Goal: Complete application form

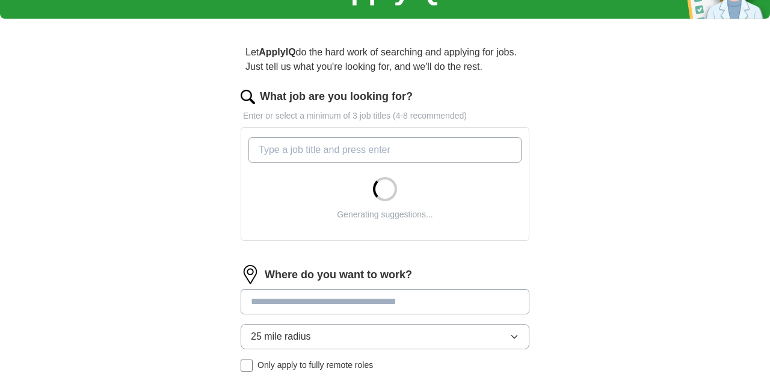
scroll to position [78, 0]
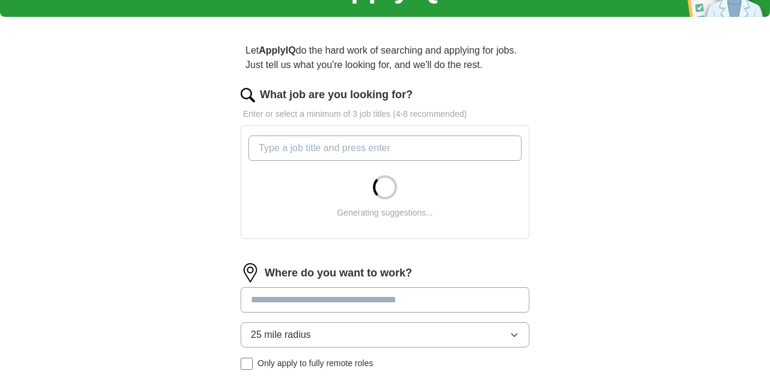
click at [384, 153] on input "What job are you looking for?" at bounding box center [384, 147] width 273 height 25
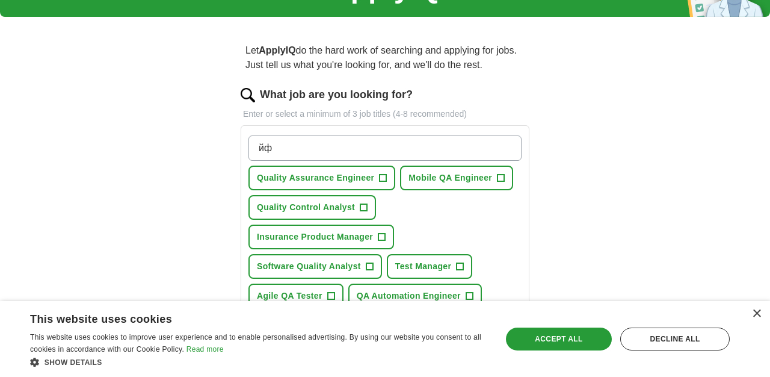
type input "йф"
click at [358, 179] on span "Quality Assurance Engineer" at bounding box center [315, 177] width 117 height 13
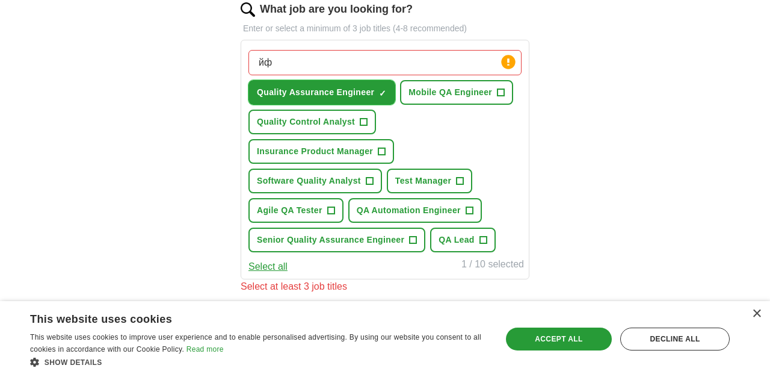
scroll to position [165, 0]
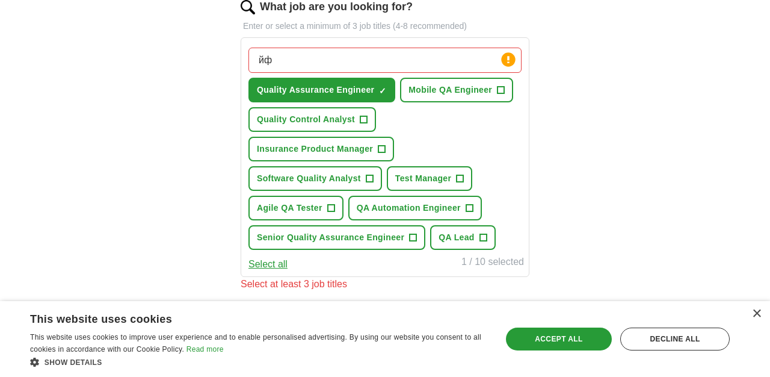
click at [394, 67] on input "йф" at bounding box center [384, 60] width 273 height 25
click at [446, 91] on span "Mobile QA Engineer" at bounding box center [451, 90] width 84 height 13
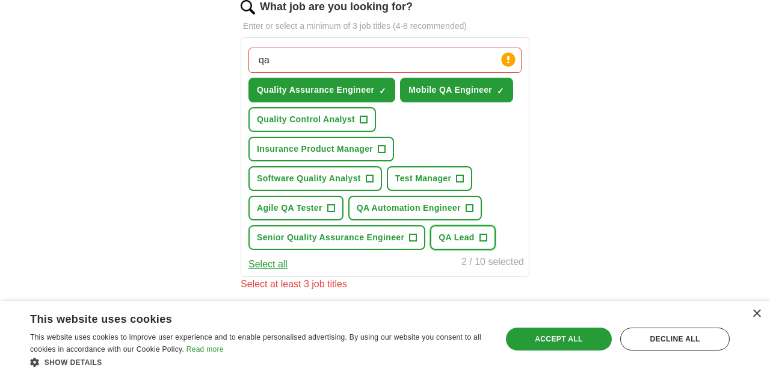
click at [439, 233] on span "QA Lead" at bounding box center [457, 237] width 36 height 13
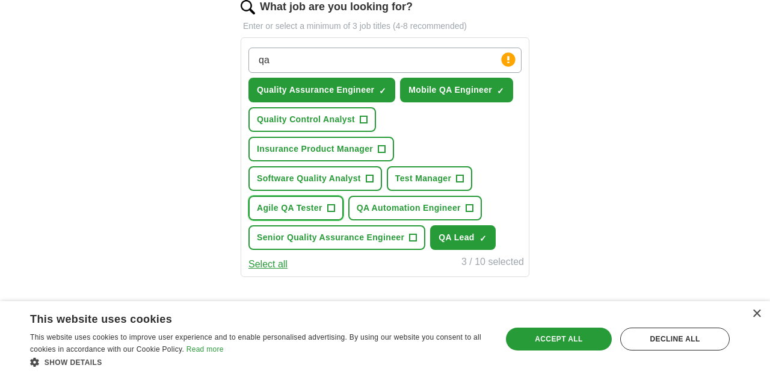
click at [322, 215] on button "Agile QA Tester +" at bounding box center [295, 208] width 95 height 25
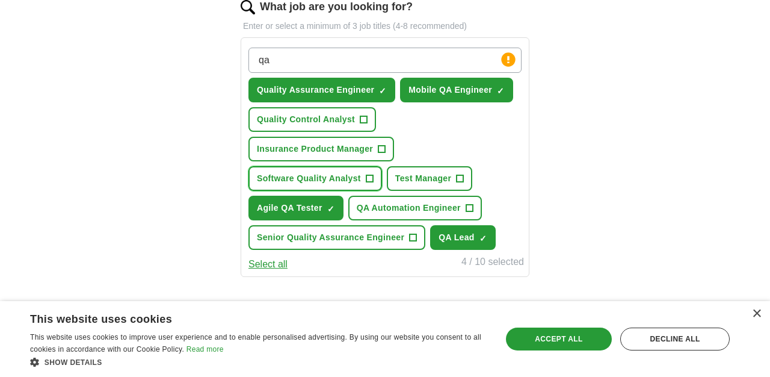
click at [334, 179] on span "Software Quality Analyst" at bounding box center [309, 178] width 104 height 13
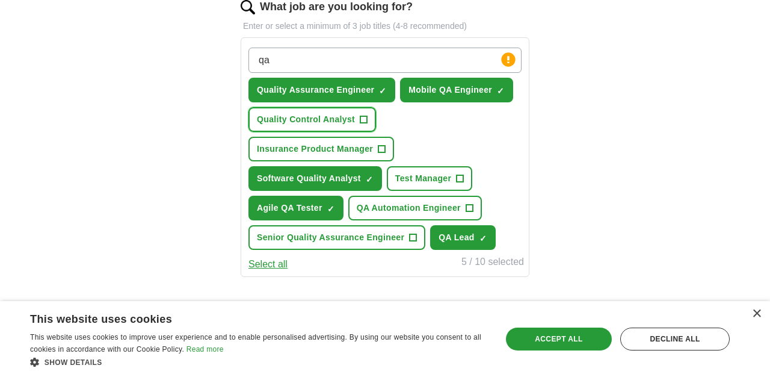
click at [350, 122] on span "Quality Control Analyst" at bounding box center [306, 119] width 98 height 13
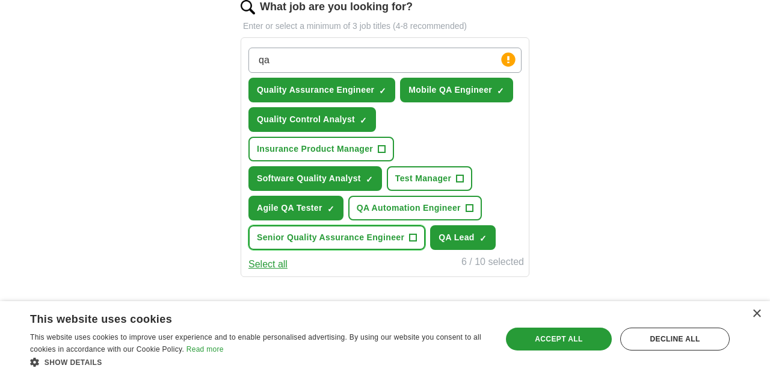
click at [345, 239] on span "Senior Quality Assurance Engineer" at bounding box center [330, 237] width 147 height 13
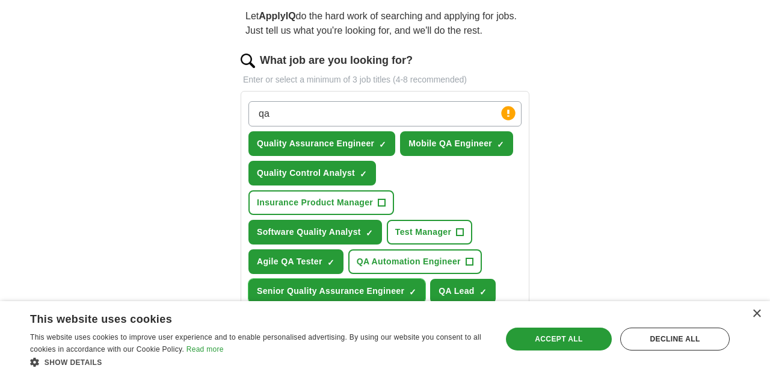
scroll to position [111, 0]
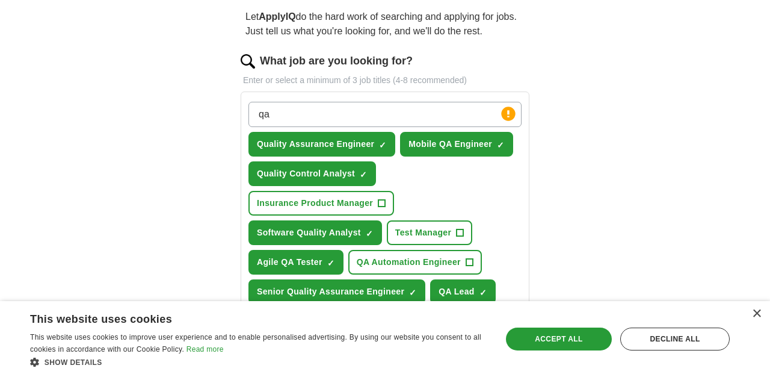
click at [380, 124] on input "qa" at bounding box center [384, 114] width 273 height 25
type input "quality"
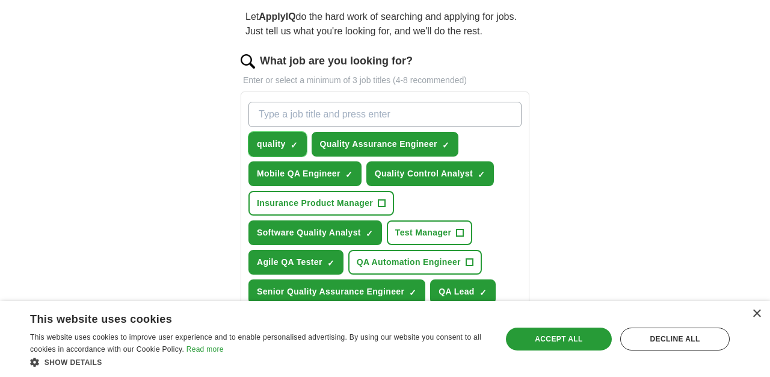
click at [0, 0] on span "×" at bounding box center [0, 0] width 0 height 0
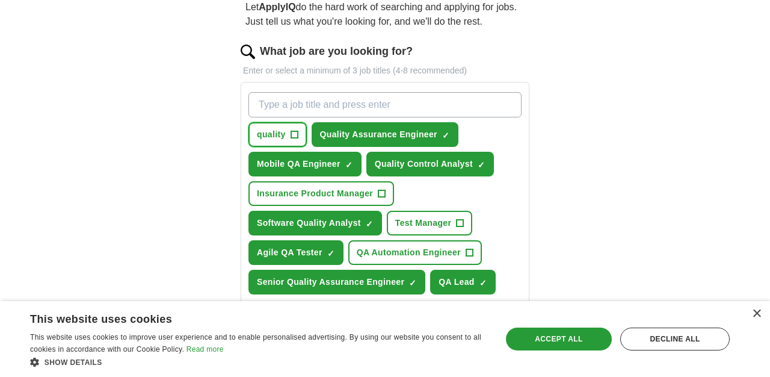
scroll to position [120, 0]
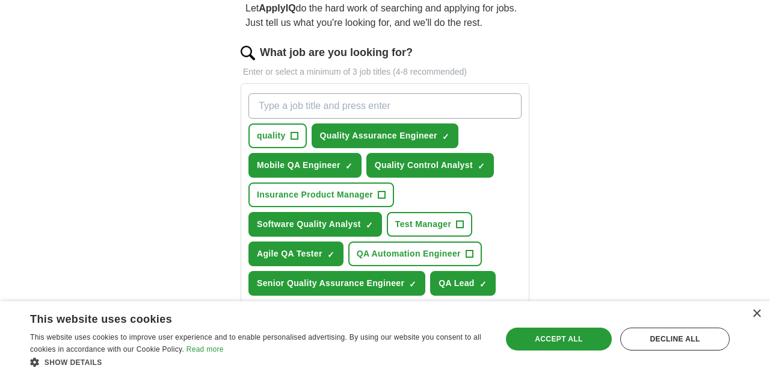
click at [498, 106] on input "What job are you looking for?" at bounding box center [384, 105] width 273 height 25
type input "QA Engineer"
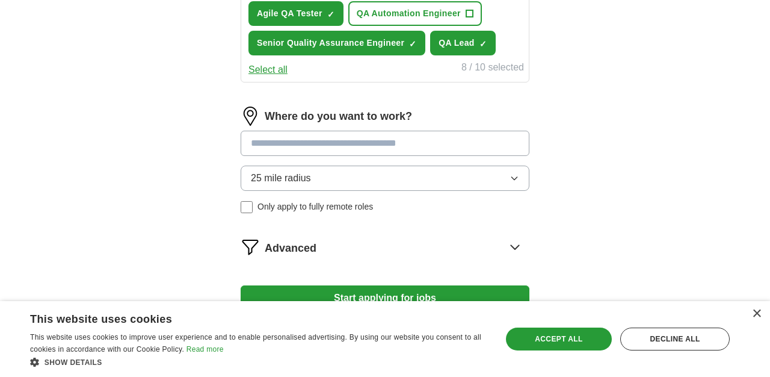
scroll to position [398, 0]
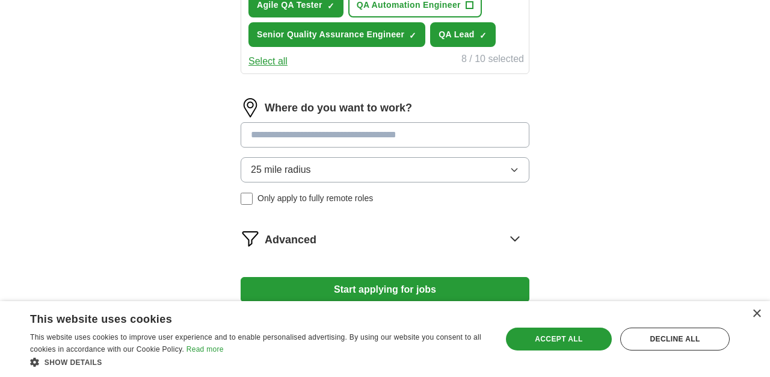
click at [410, 140] on input at bounding box center [385, 134] width 289 height 25
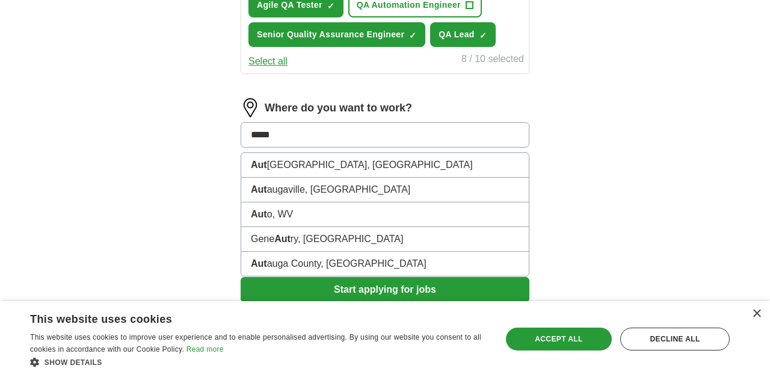
type input "******"
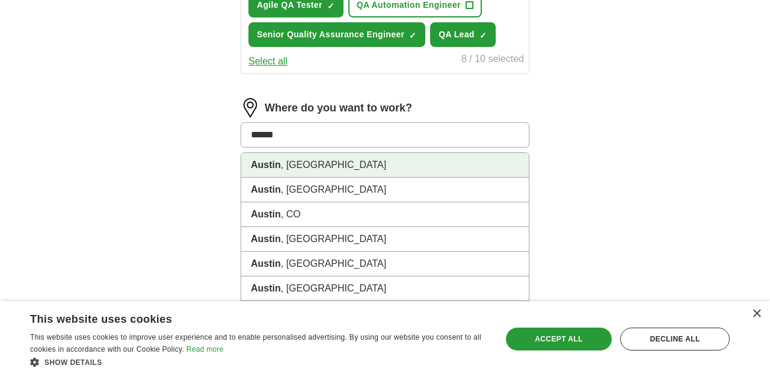
click at [408, 170] on li "Austin , TX" at bounding box center [385, 165] width 288 height 25
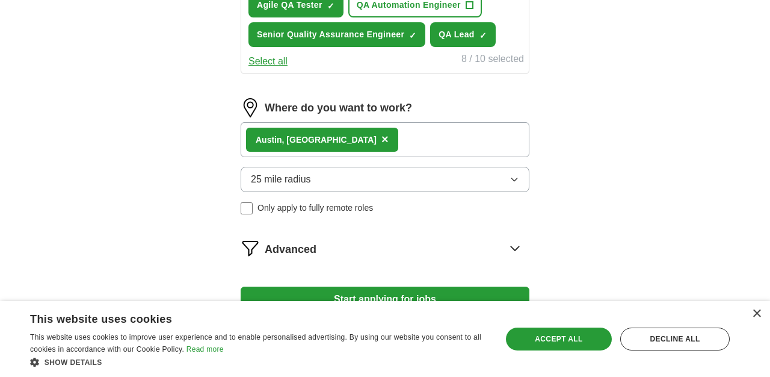
click at [439, 180] on button "25 mile radius" at bounding box center [385, 179] width 289 height 25
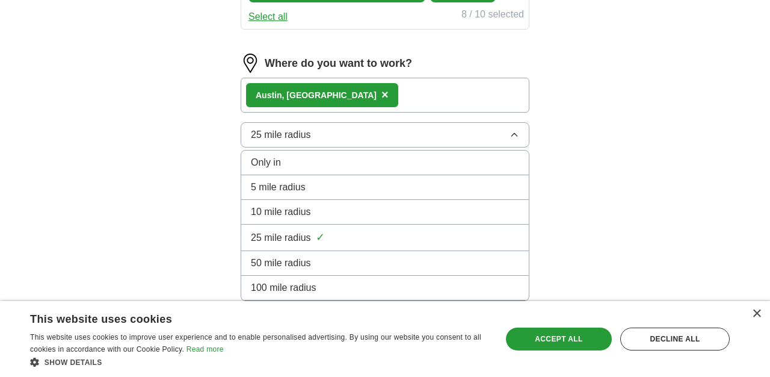
scroll to position [441, 0]
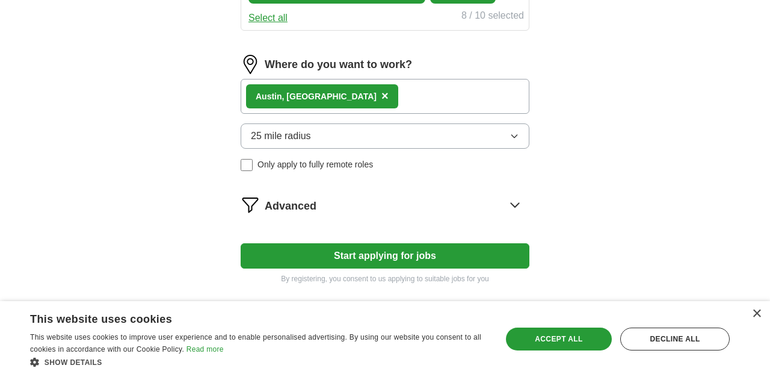
click at [430, 93] on div "Austin , TX ×" at bounding box center [385, 96] width 289 height 35
click at [381, 85] on div "Austin , TX ×" at bounding box center [385, 96] width 289 height 35
click at [381, 96] on div "Austin , TX ×" at bounding box center [385, 96] width 289 height 35
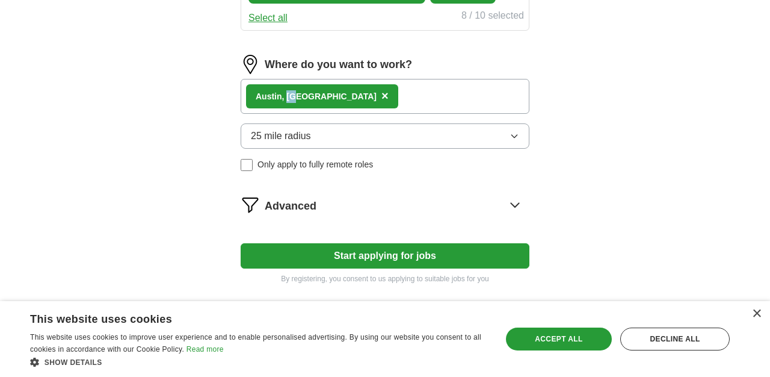
scroll to position [424, 0]
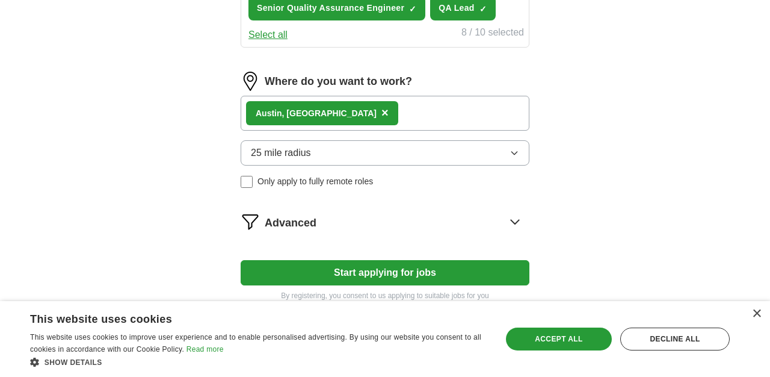
click at [357, 118] on div "Austin , TX ×" at bounding box center [385, 113] width 289 height 35
click at [320, 92] on div "Where do you want to work? Austin , TX × 25 mile radius Only apply to fully rem…" at bounding box center [385, 135] width 289 height 126
click at [347, 226] on div "Advanced" at bounding box center [397, 221] width 265 height 19
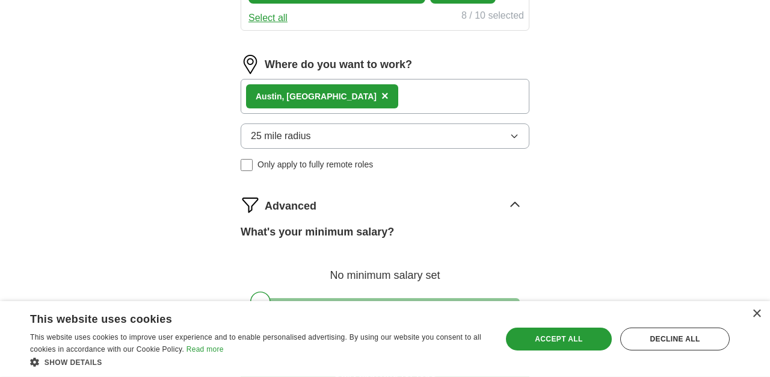
scroll to position [440, 0]
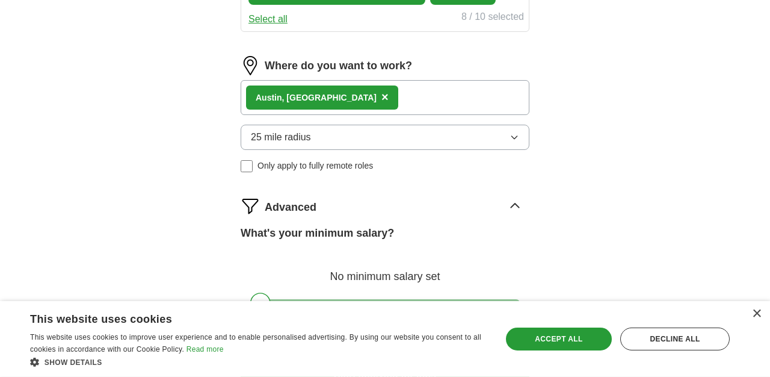
click at [326, 103] on div "Austin , TX ×" at bounding box center [385, 97] width 289 height 35
click at [326, 135] on button "25 mile radius" at bounding box center [385, 137] width 289 height 25
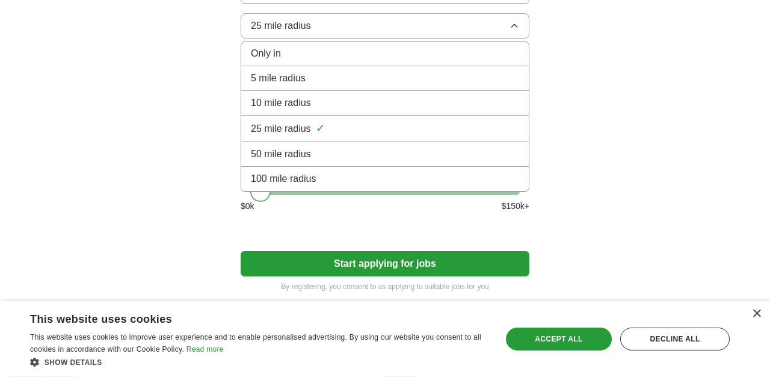
scroll to position [602, 0]
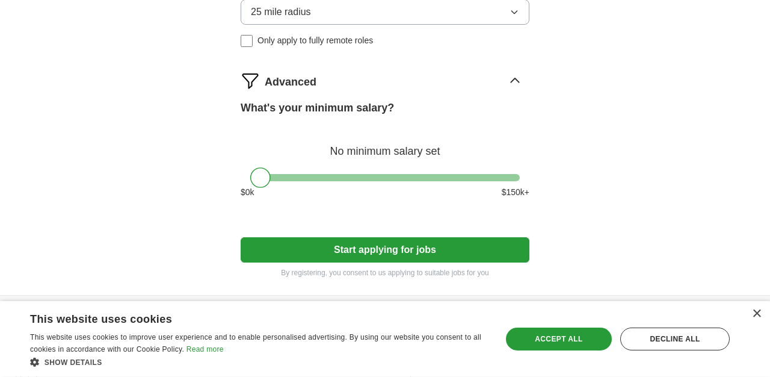
scroll to position [572, 0]
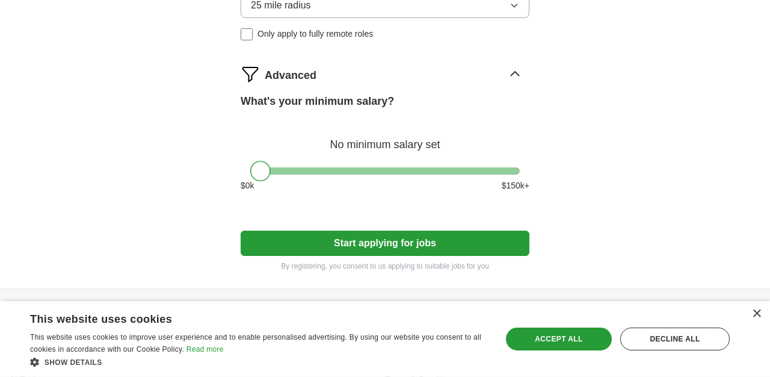
click at [437, 231] on button "Start applying for jobs" at bounding box center [385, 242] width 289 height 25
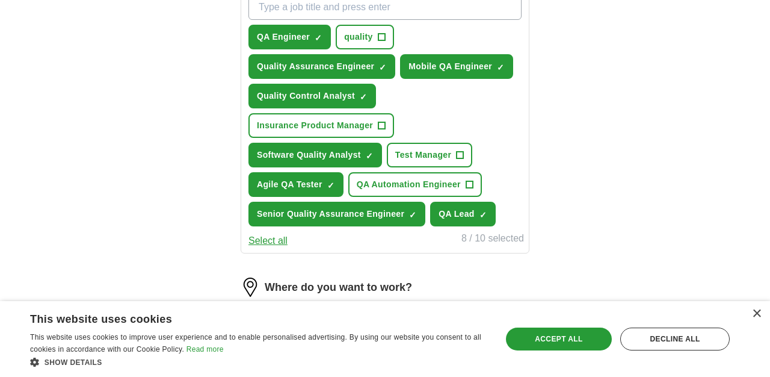
select select "**"
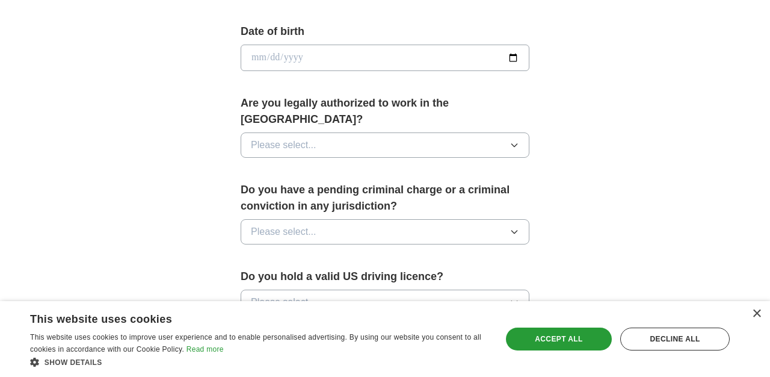
scroll to position [538, 0]
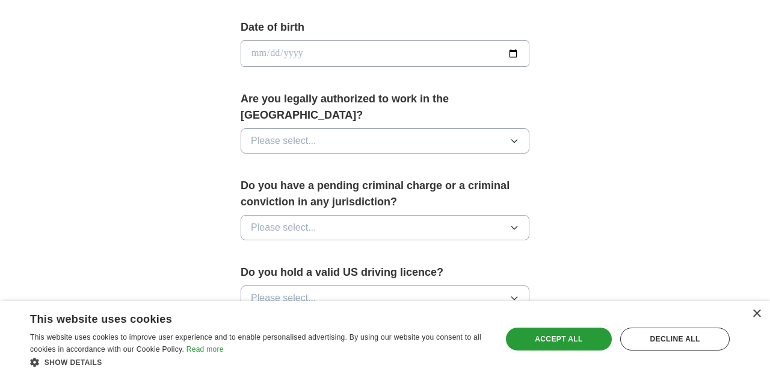
click at [487, 131] on button "Please select..." at bounding box center [385, 140] width 289 height 25
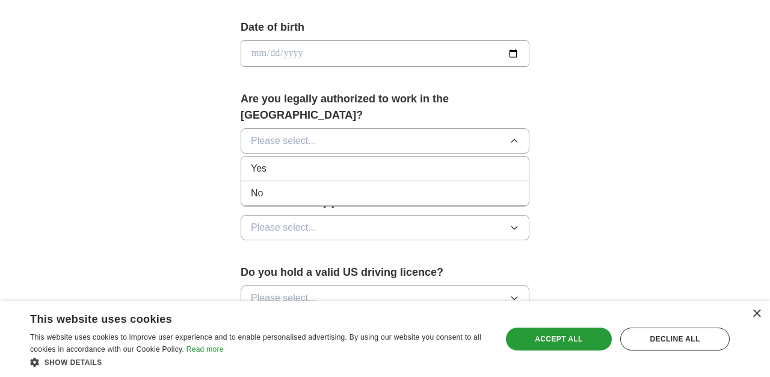
click at [446, 158] on li "Yes" at bounding box center [385, 168] width 288 height 25
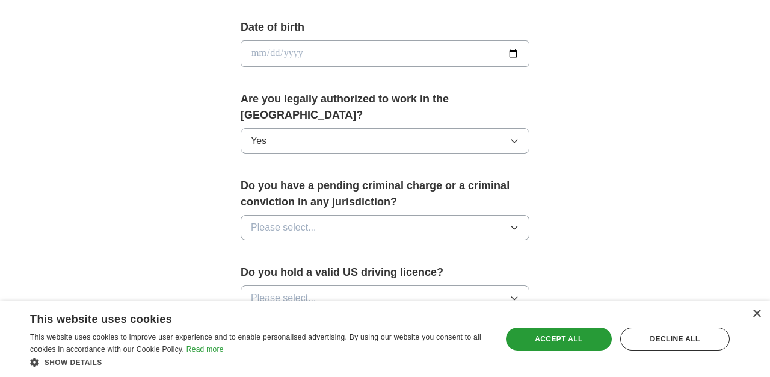
click at [440, 215] on button "Please select..." at bounding box center [385, 227] width 289 height 25
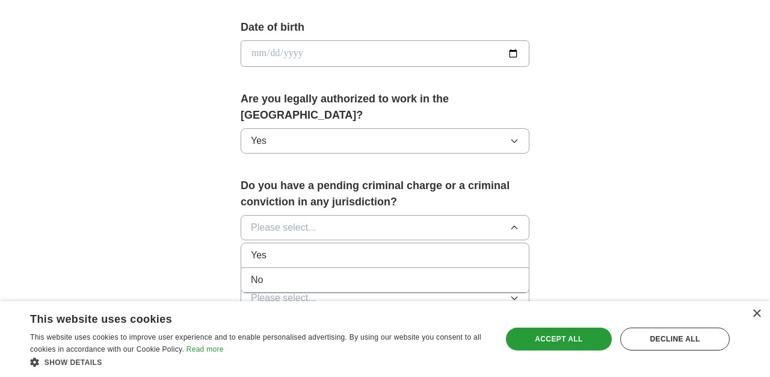
click at [421, 273] on div "No" at bounding box center [385, 280] width 268 height 14
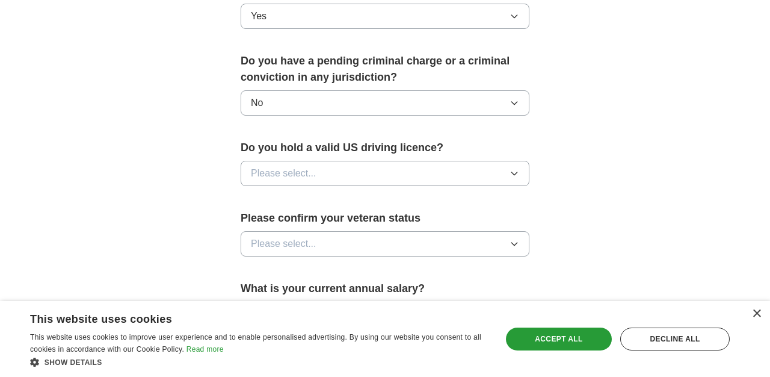
scroll to position [664, 0]
click at [419, 160] on button "Please select..." at bounding box center [385, 172] width 289 height 25
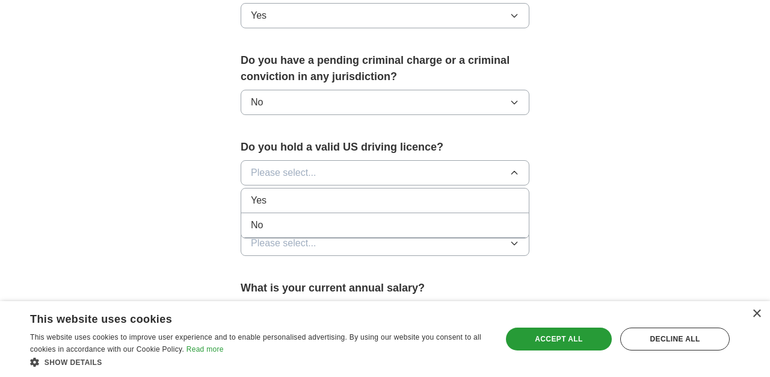
click at [414, 193] on div "Yes" at bounding box center [385, 200] width 268 height 14
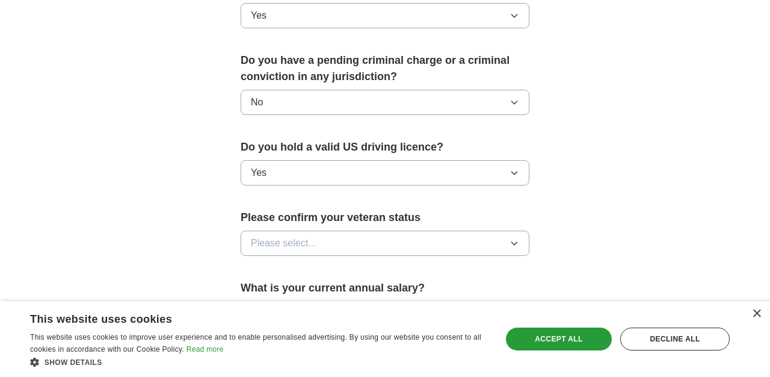
click at [411, 230] on button "Please select..." at bounding box center [385, 242] width 289 height 25
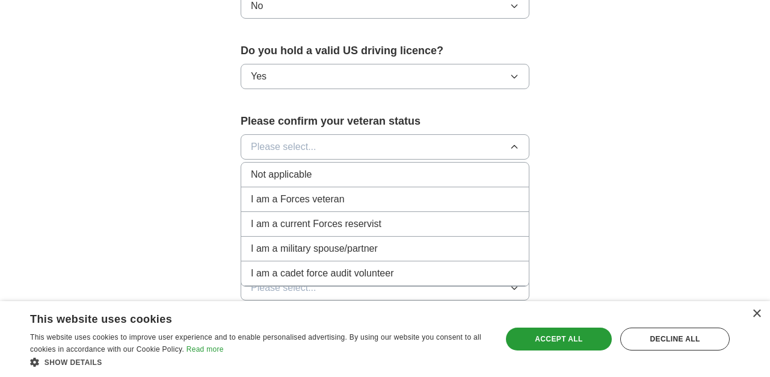
scroll to position [765, 0]
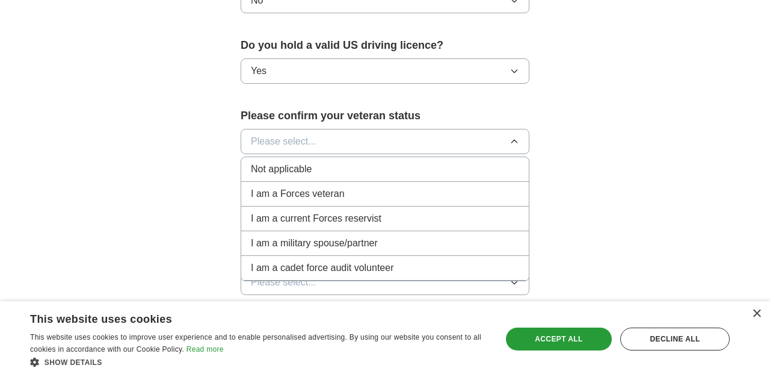
click at [411, 182] on li "I am a Forces veteran" at bounding box center [385, 194] width 288 height 25
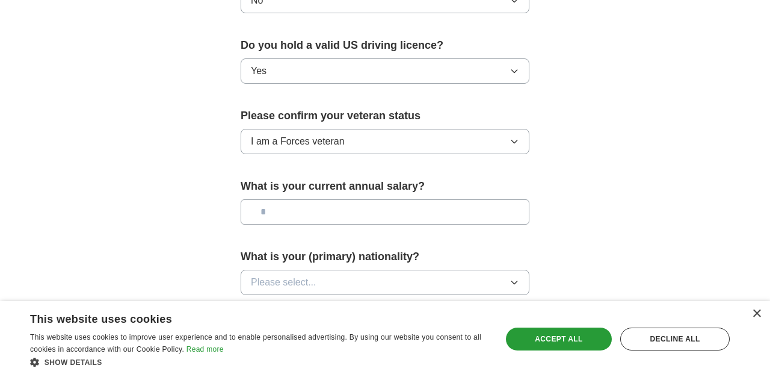
click at [409, 131] on button "I am a Forces veteran" at bounding box center [385, 141] width 289 height 25
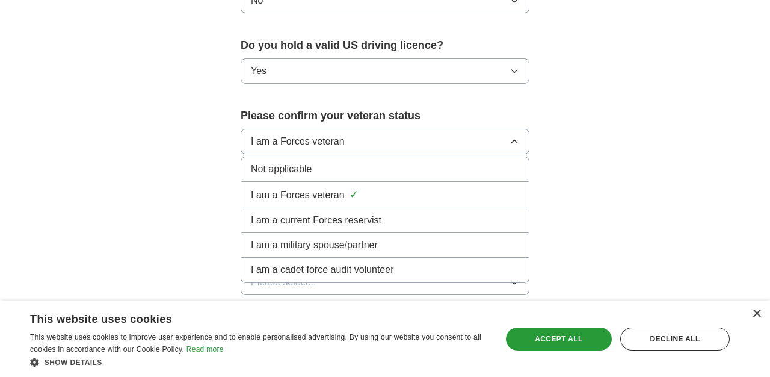
click at [401, 162] on div "Not applicable" at bounding box center [385, 169] width 268 height 14
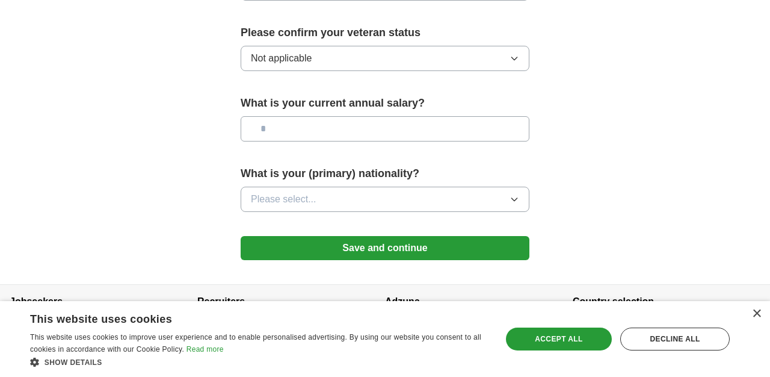
scroll to position [848, 0]
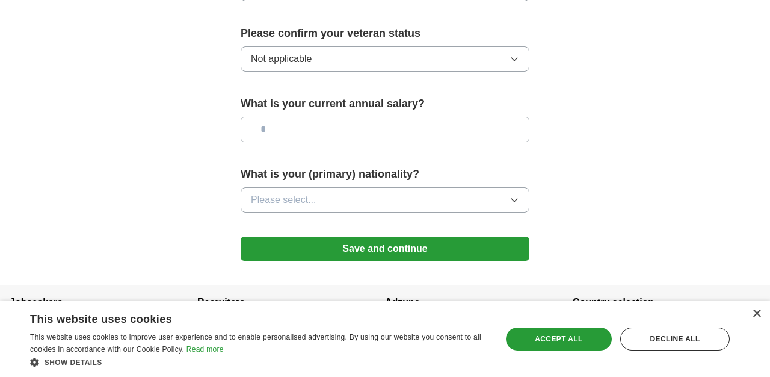
click at [397, 188] on button "Please select..." at bounding box center [385, 199] width 289 height 25
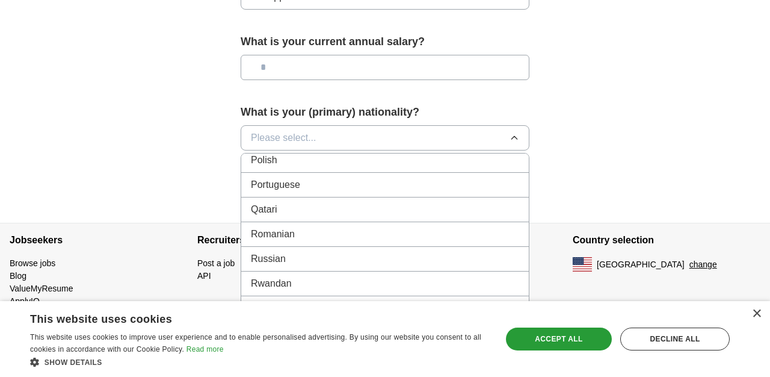
scroll to position [3480, 0]
click at [419, 254] on div "Russian" at bounding box center [385, 261] width 268 height 14
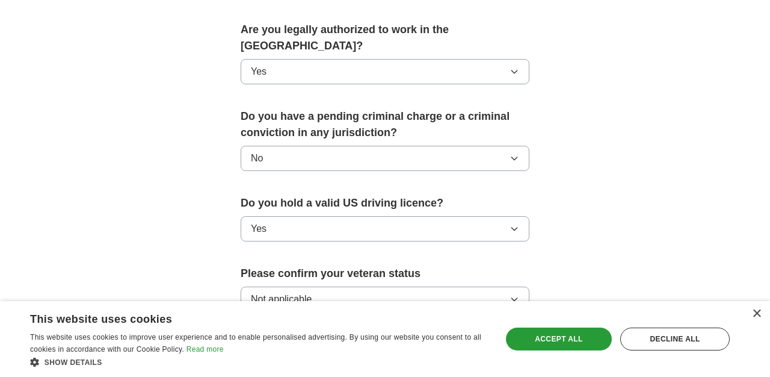
scroll to position [860, 0]
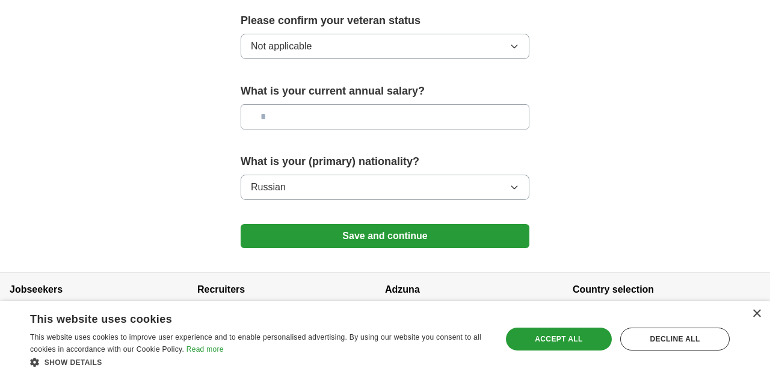
click at [452, 228] on button "Save and continue" at bounding box center [385, 236] width 289 height 24
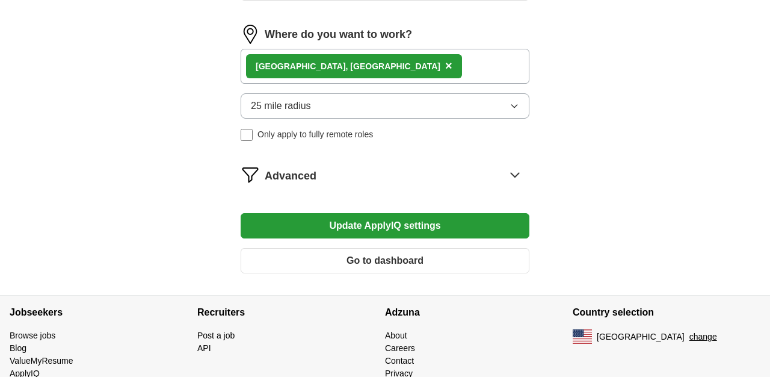
scroll to position [566, 0]
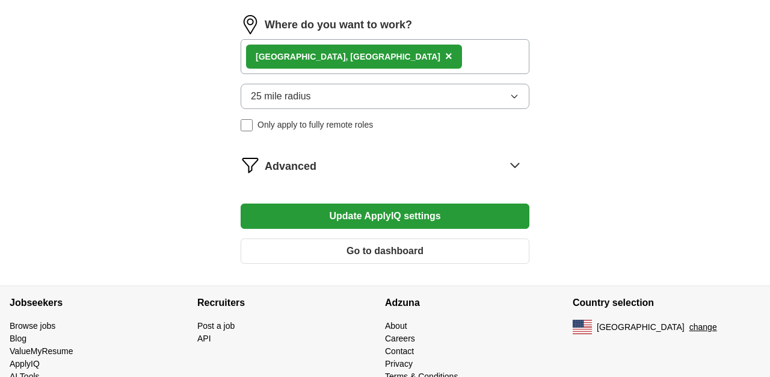
click at [460, 171] on div "Advanced" at bounding box center [397, 164] width 265 height 19
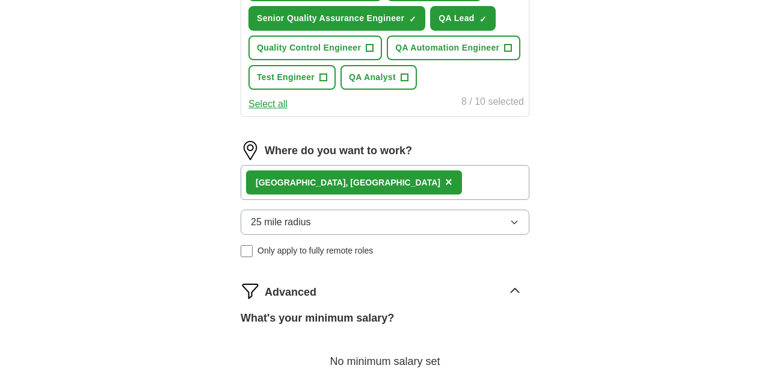
drag, startPoint x: 265, startPoint y: 259, endPoint x: 330, endPoint y: 259, distance: 65.6
click at [330, 259] on div "Where do you want to work? [GEOGRAPHIC_DATA], [GEOGRAPHIC_DATA] × 25 mile radiu…" at bounding box center [385, 204] width 289 height 126
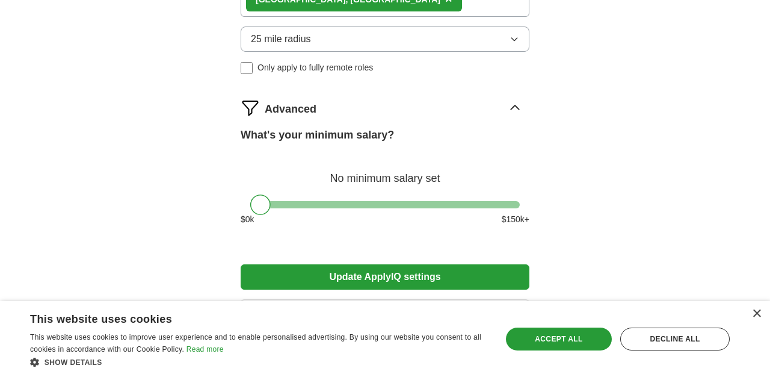
scroll to position [771, 0]
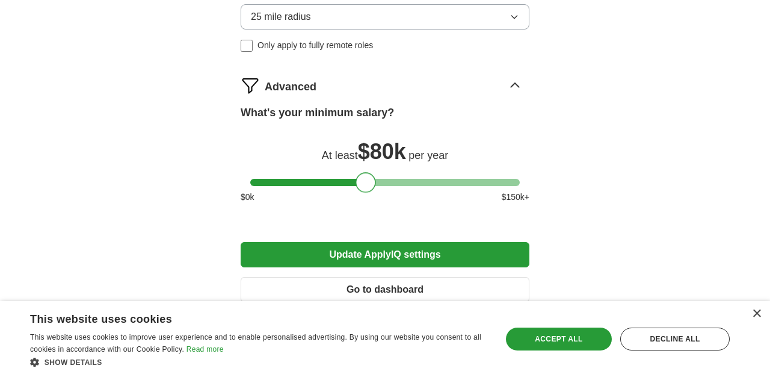
drag, startPoint x: 259, startPoint y: 190, endPoint x: 365, endPoint y: 186, distance: 105.9
click at [365, 186] on div at bounding box center [366, 182] width 20 height 20
click at [373, 261] on button "Update ApplyIQ settings" at bounding box center [385, 254] width 289 height 25
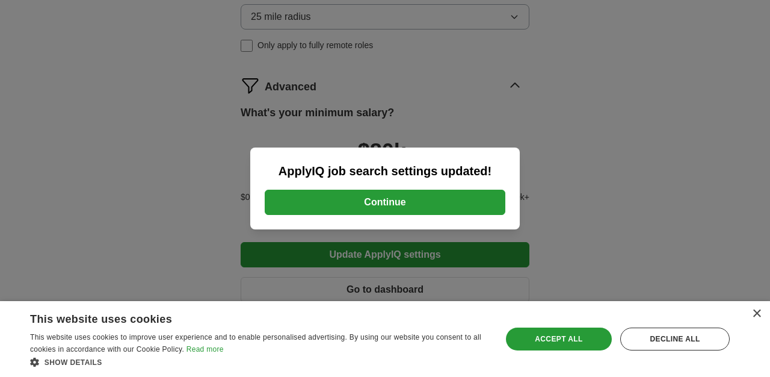
click at [387, 206] on button "Continue" at bounding box center [385, 202] width 241 height 25
